Goal: Check status: Check status

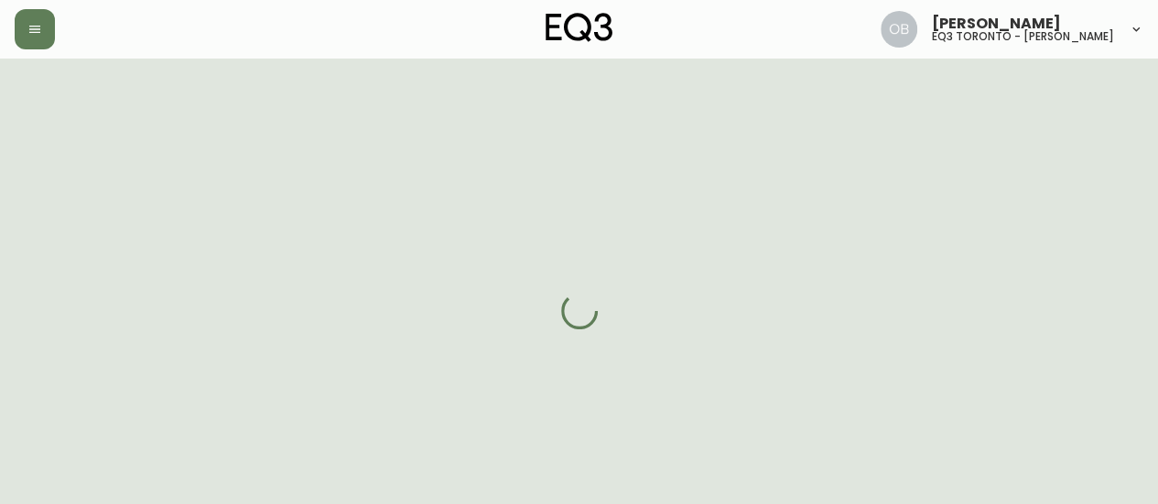
select select "ON"
select select "CA"
select select "CA_EN"
select select "Other"
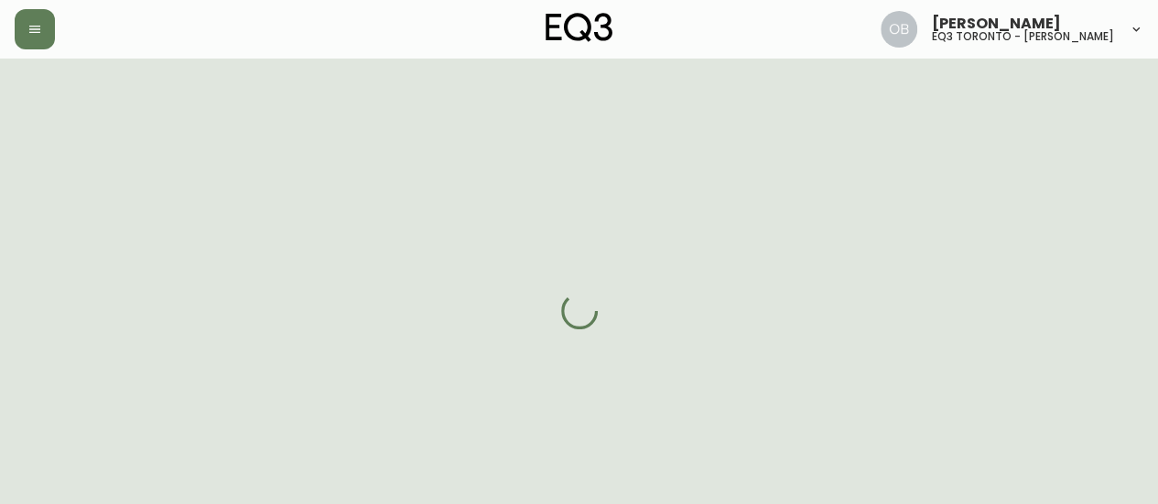
select select "false"
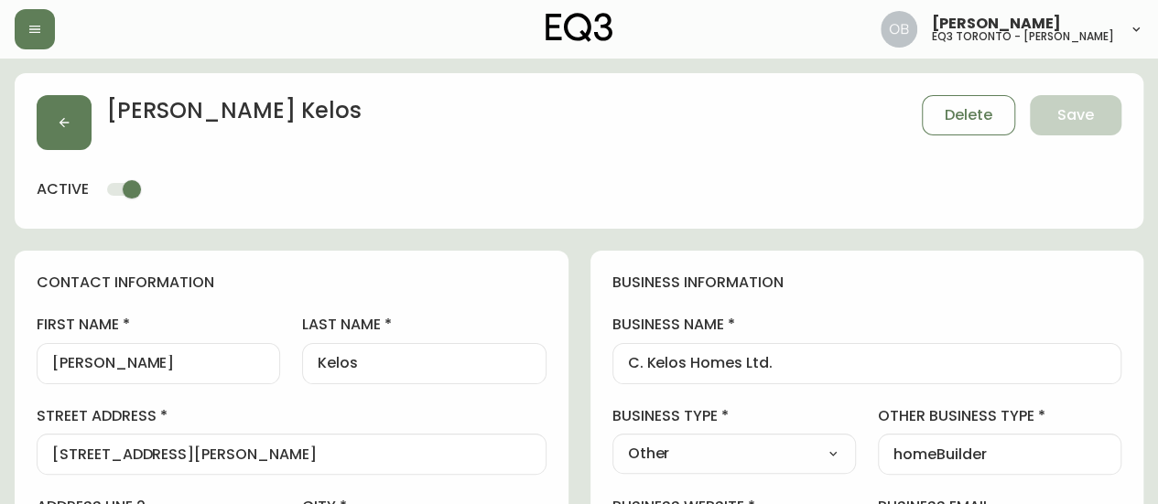
type input "EQ3 [GEOGRAPHIC_DATA]"
select select "cjw10z96p003c6gs0ds8faz1n"
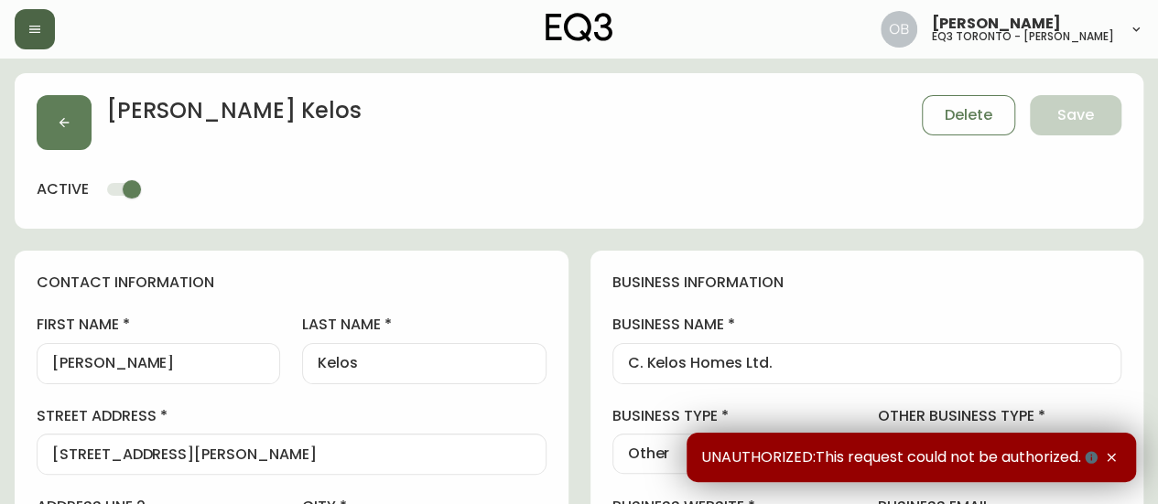
click at [44, 23] on button "button" at bounding box center [35, 29] width 40 height 40
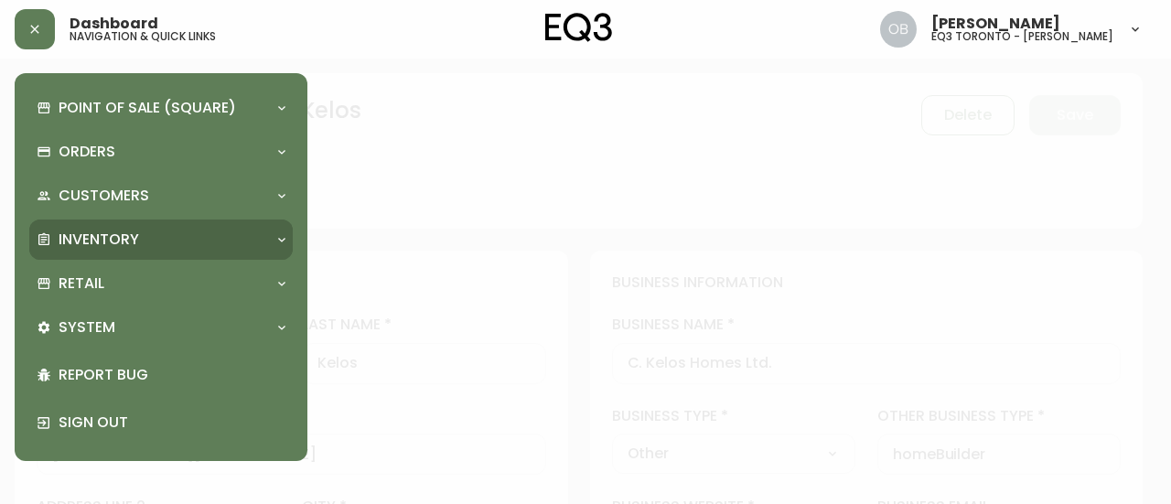
click at [92, 256] on div "Inventory" at bounding box center [161, 240] width 264 height 40
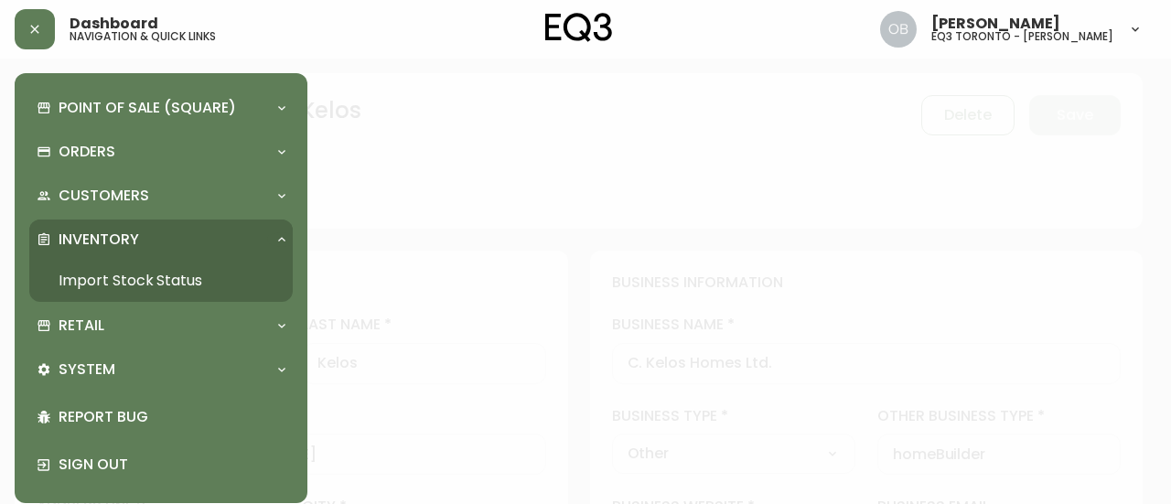
click at [113, 281] on link "Import Stock Status" at bounding box center [161, 281] width 264 height 42
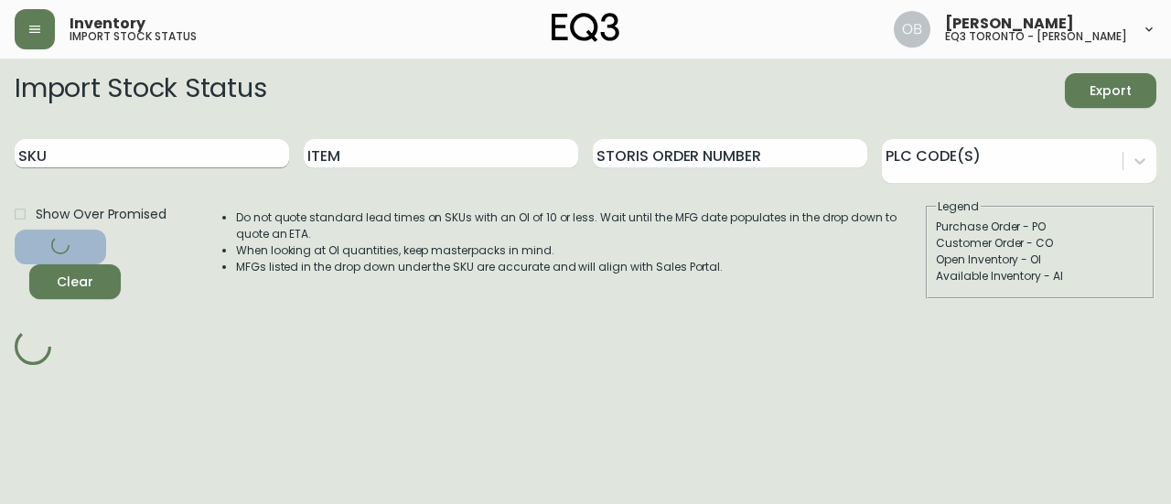
click at [199, 152] on input "SKU" at bounding box center [152, 153] width 275 height 29
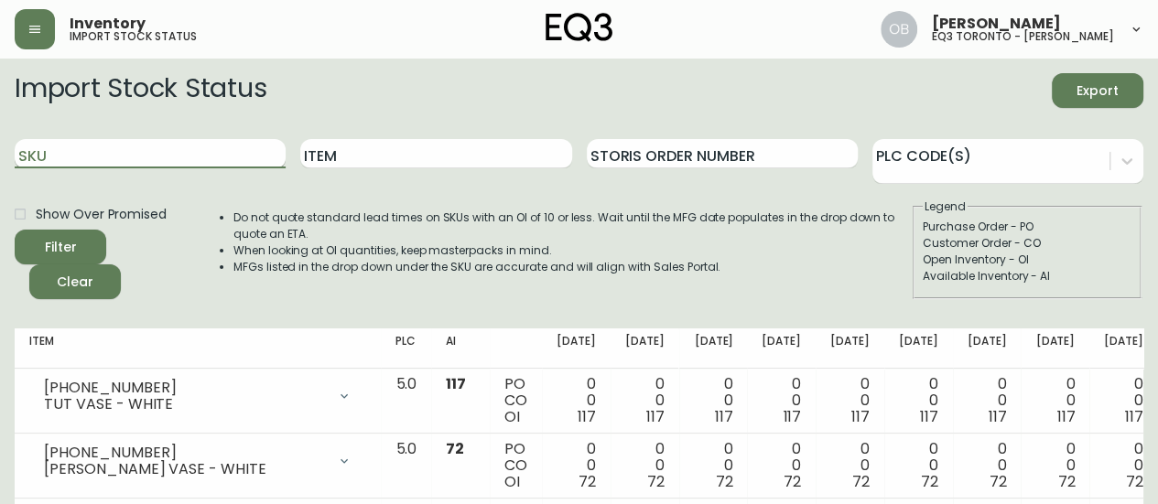
paste input "[PHONE_NUMBER]"
type input "[PHONE_NUMBER]"
click at [15, 230] on button "Filter" at bounding box center [61, 247] width 92 height 35
